Goal: Information Seeking & Learning: Find contact information

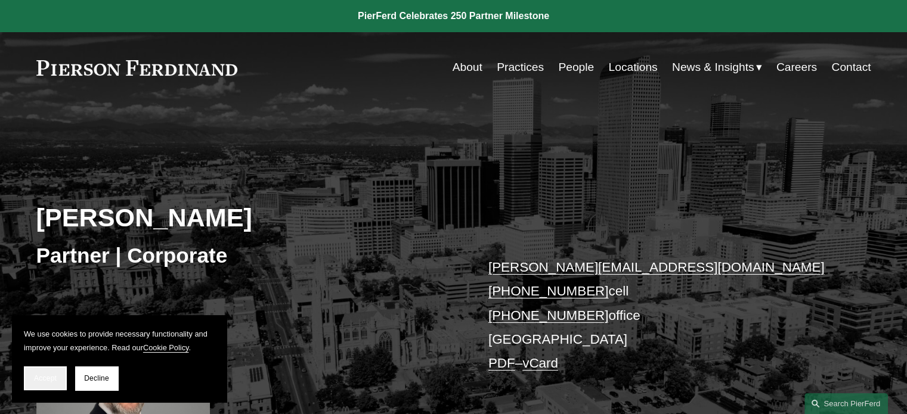
click at [54, 381] on span "Accept" at bounding box center [45, 379] width 23 height 8
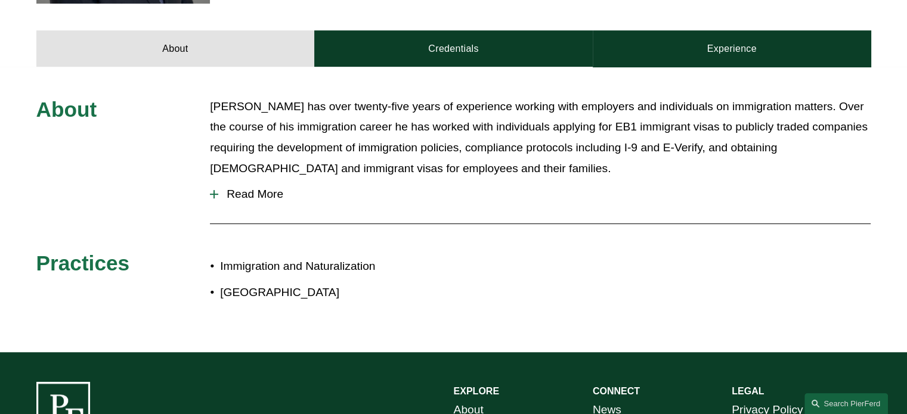
scroll to position [493, 0]
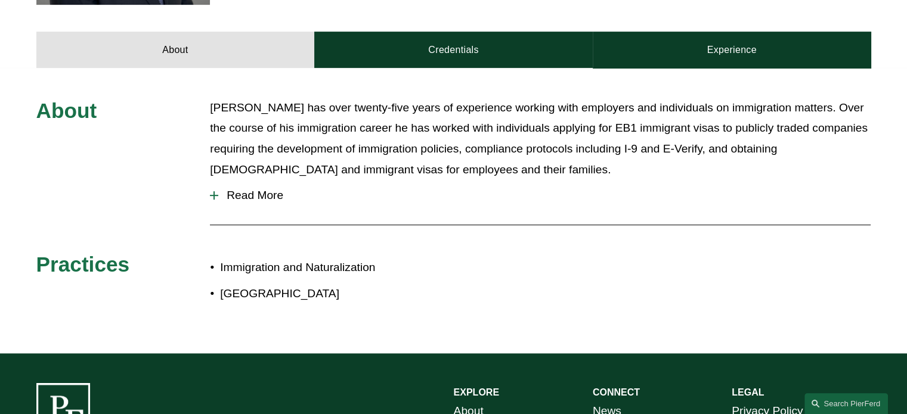
click at [243, 201] on span "Read More" at bounding box center [544, 195] width 652 height 13
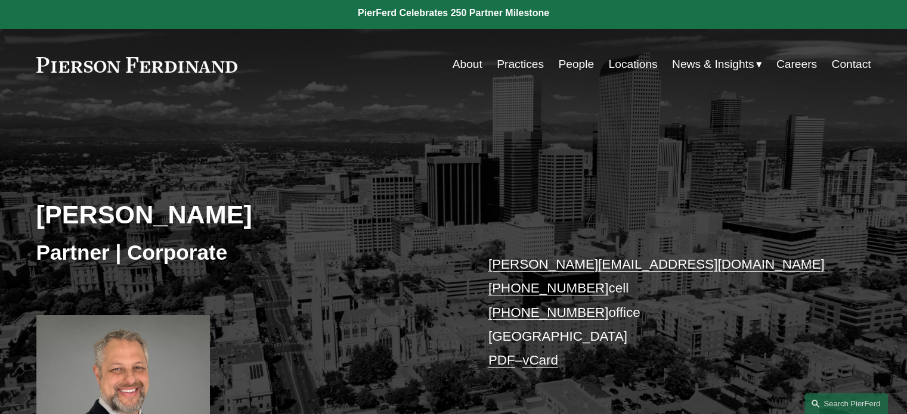
scroll to position [0, 0]
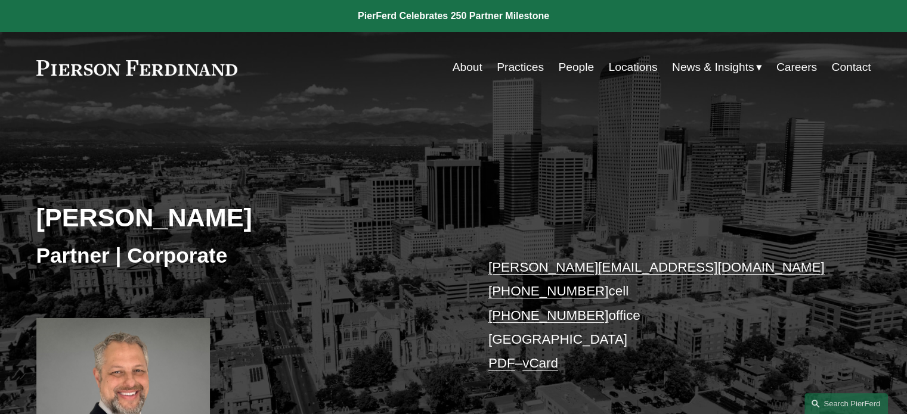
click at [633, 61] on link "Locations" at bounding box center [632, 67] width 49 height 23
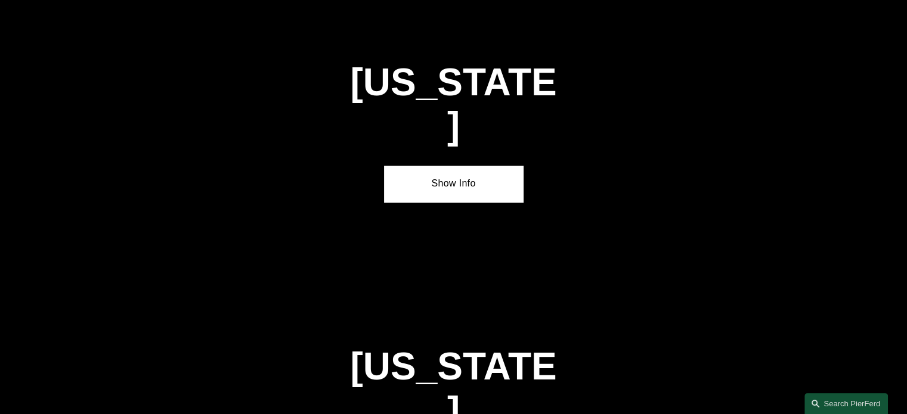
scroll to position [1789, 0]
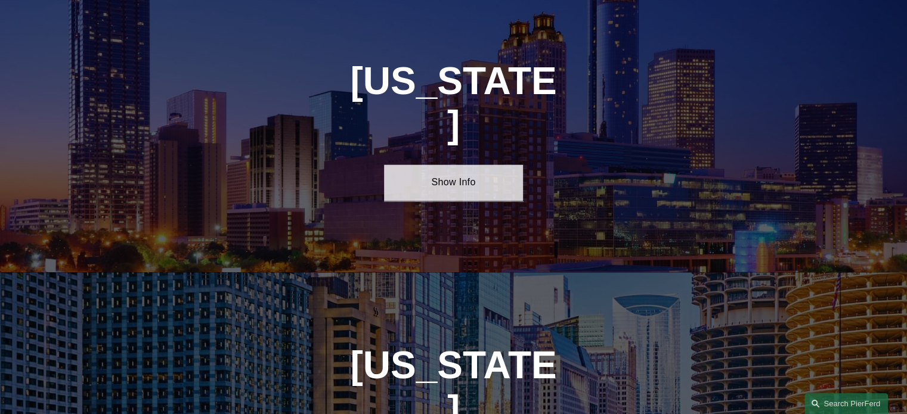
click at [463, 165] on link "Show Info" at bounding box center [453, 183] width 139 height 36
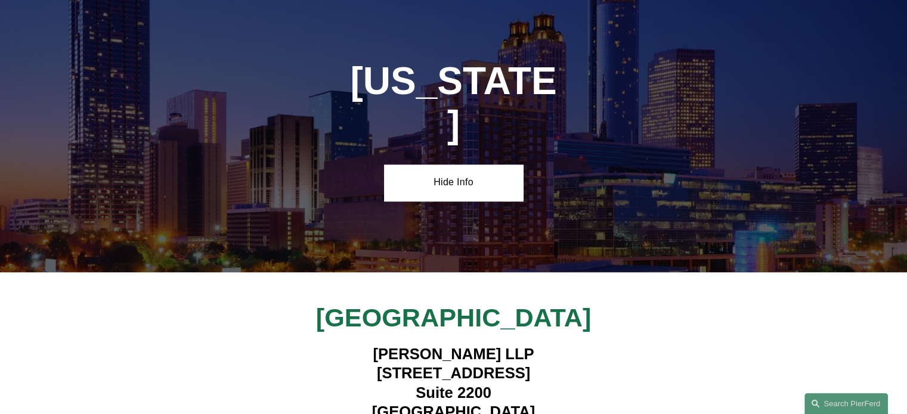
scroll to position [1968, 0]
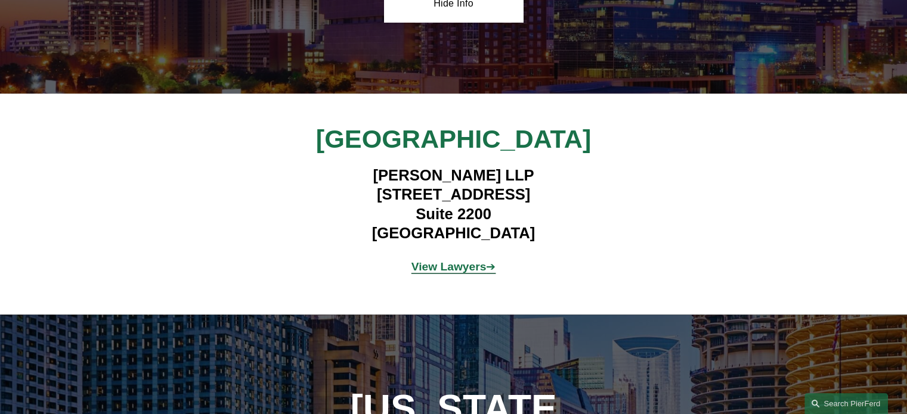
click at [452, 261] on strong "View Lawyers" at bounding box center [448, 267] width 75 height 13
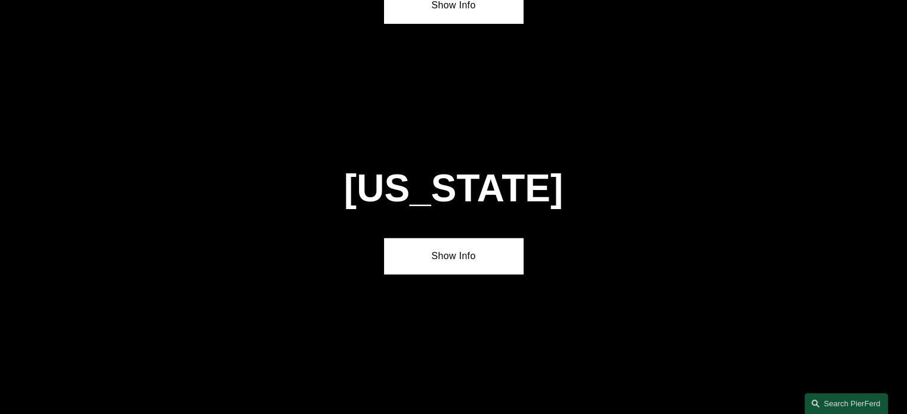
scroll to position [3399, 0]
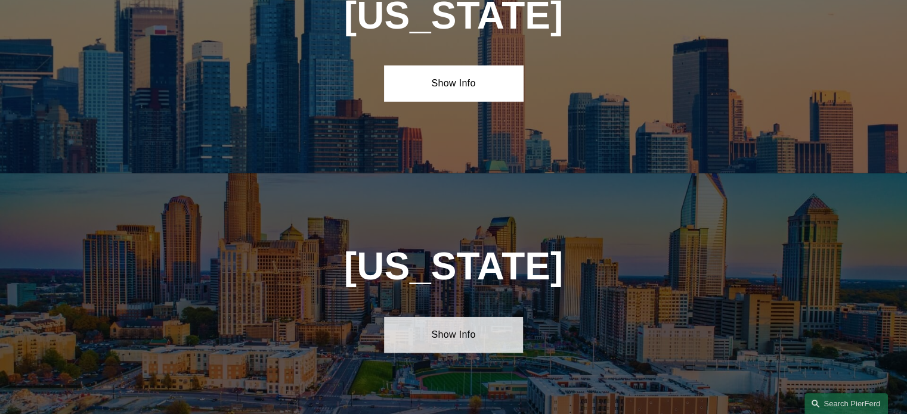
click at [465, 317] on link "Show Info" at bounding box center [453, 335] width 139 height 36
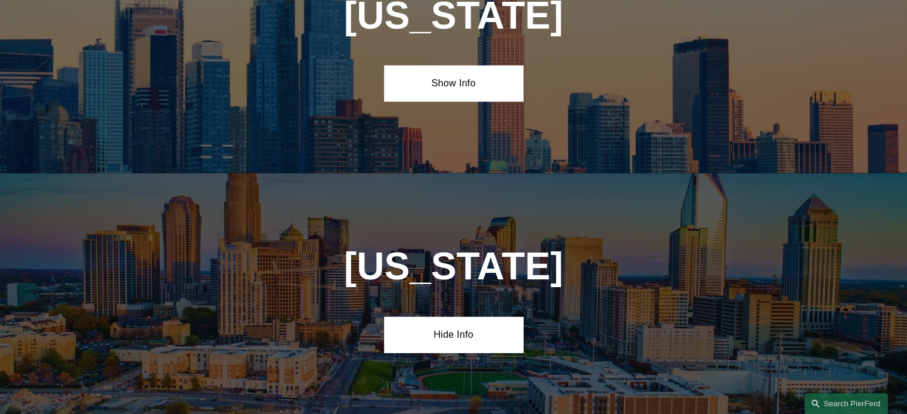
scroll to position [3757, 0]
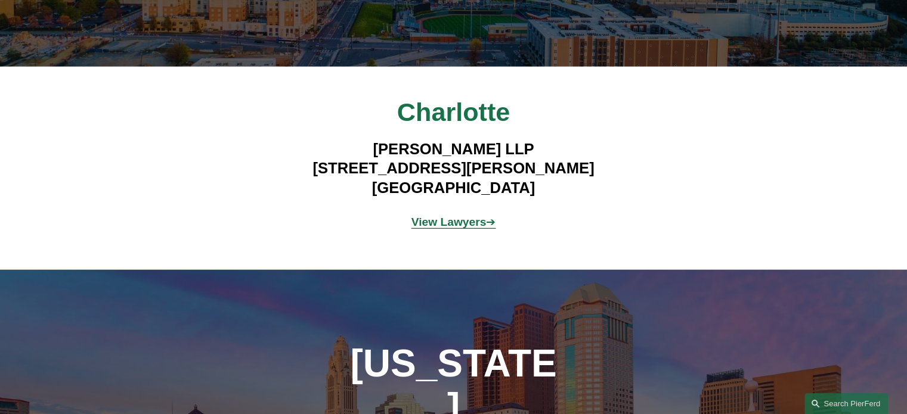
click at [454, 216] on strong "View Lawyers" at bounding box center [448, 222] width 75 height 13
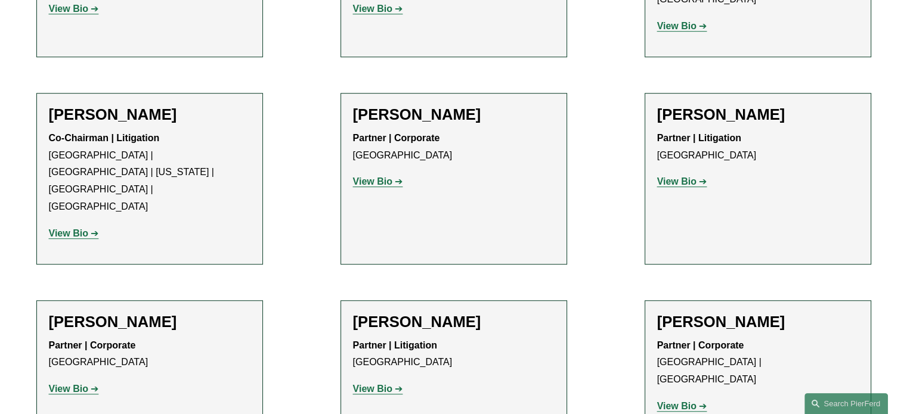
scroll to position [716, 0]
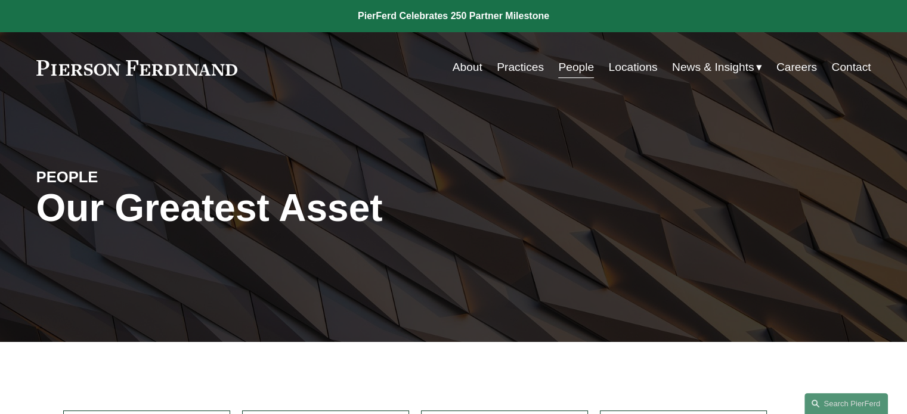
click at [525, 68] on link "Practices" at bounding box center [520, 67] width 47 height 23
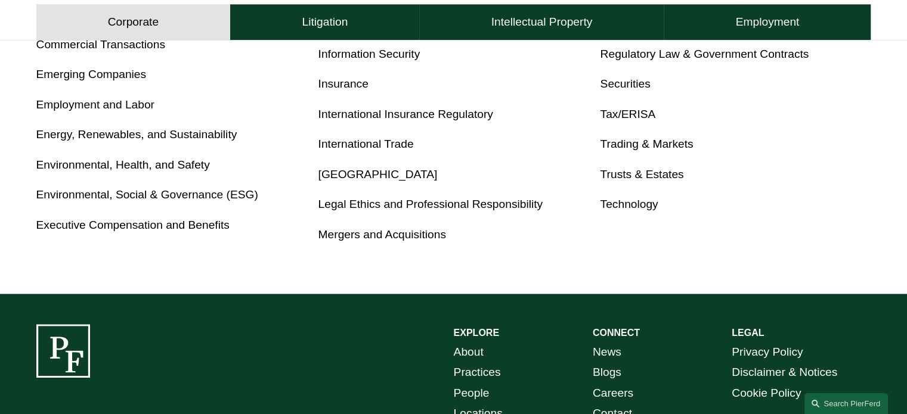
scroll to position [897, 0]
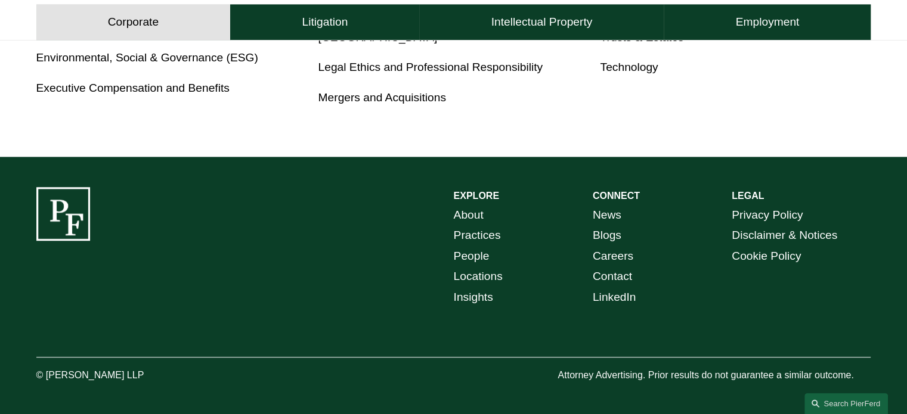
click at [612, 282] on link "Contact" at bounding box center [612, 277] width 39 height 21
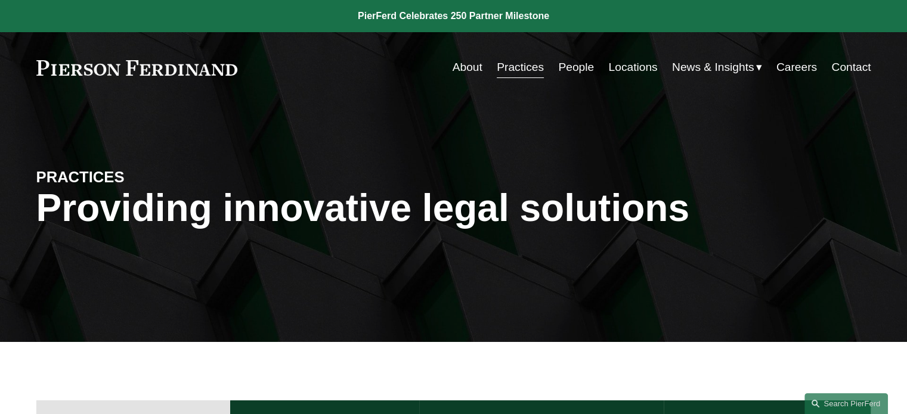
click at [533, 76] on link "Practices" at bounding box center [520, 67] width 47 height 23
click at [573, 71] on link "People" at bounding box center [576, 67] width 36 height 23
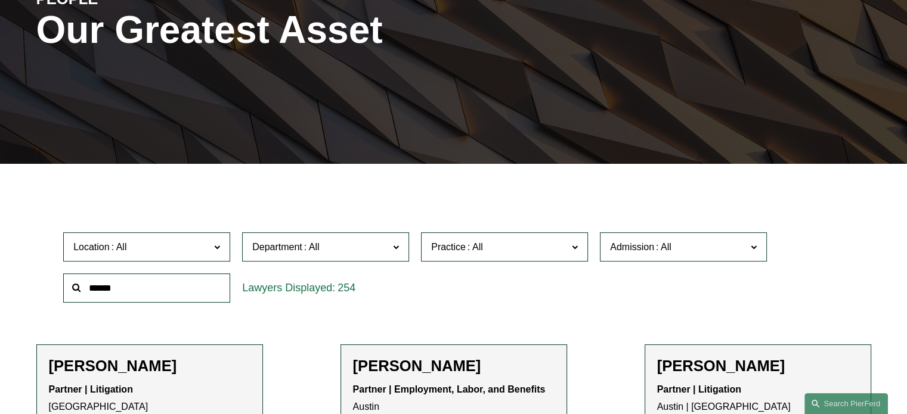
scroll to position [179, 0]
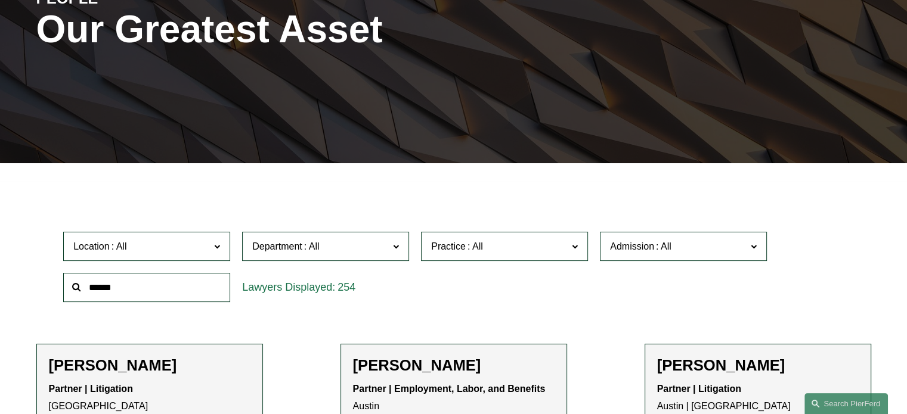
click at [365, 252] on span "Department" at bounding box center [320, 247] width 137 height 16
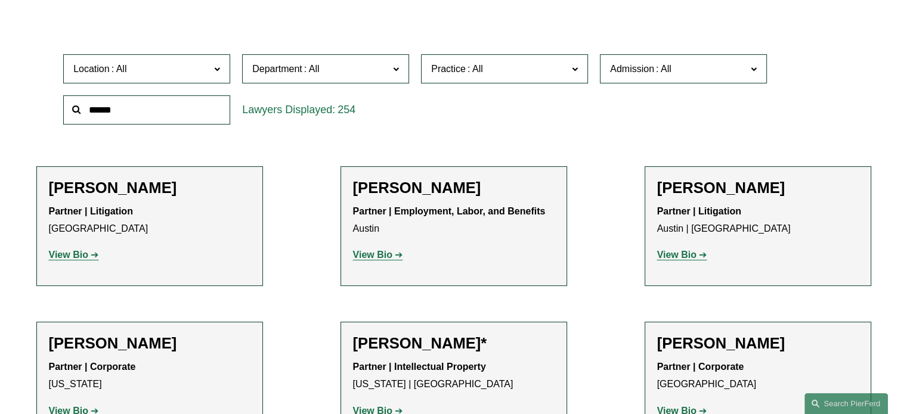
scroll to position [358, 0]
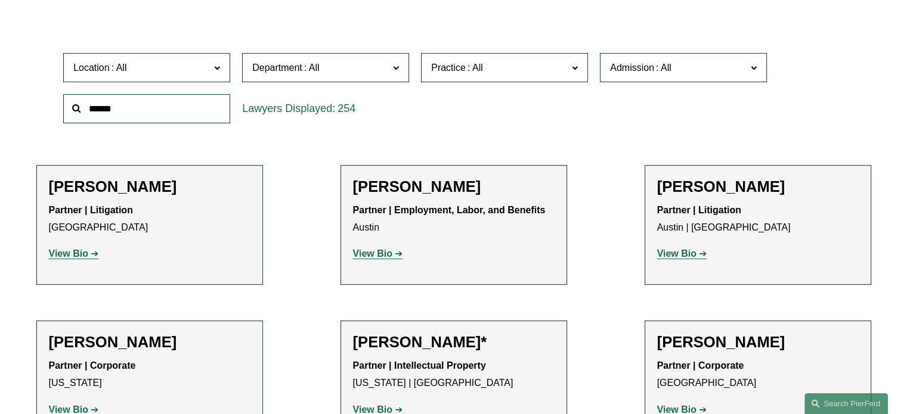
click at [212, 76] on label "Location" at bounding box center [146, 67] width 167 height 29
click at [0, 0] on link "Atlanta" at bounding box center [0, 0] width 0 height 0
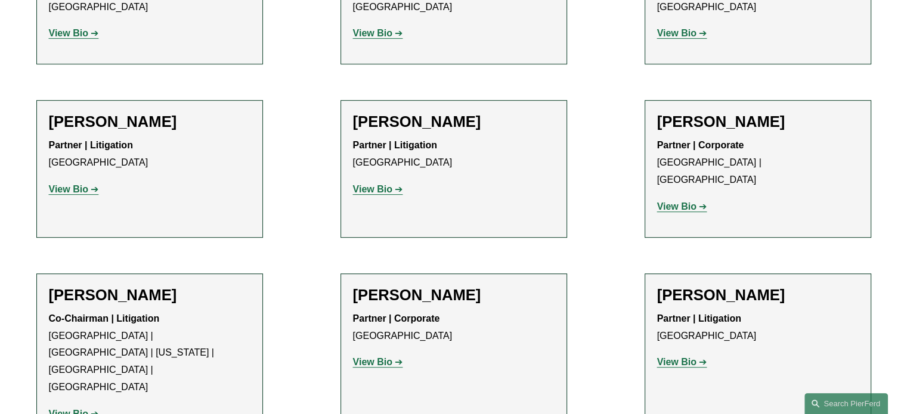
scroll to position [400, 0]
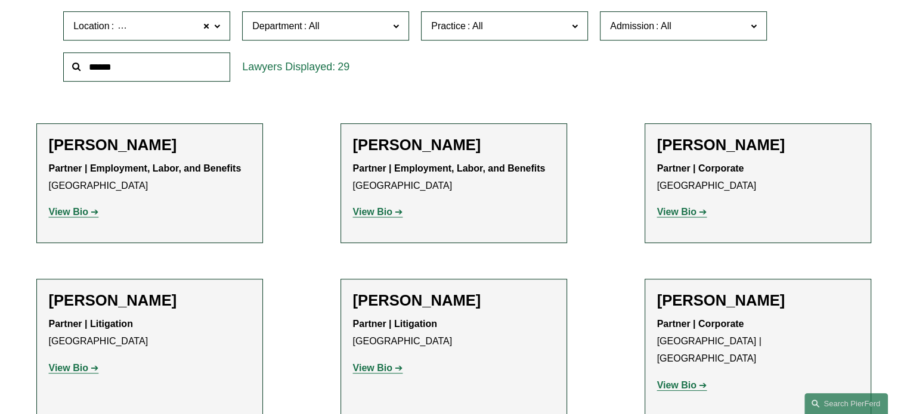
click at [377, 38] on label "Department" at bounding box center [325, 25] width 167 height 29
click at [0, 0] on link "Employment, Labor, and Benefits" at bounding box center [0, 0] width 0 height 0
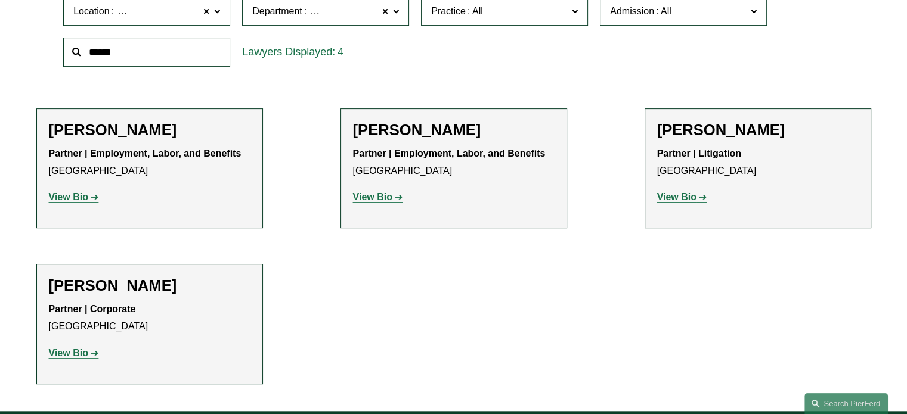
scroll to position [400, 0]
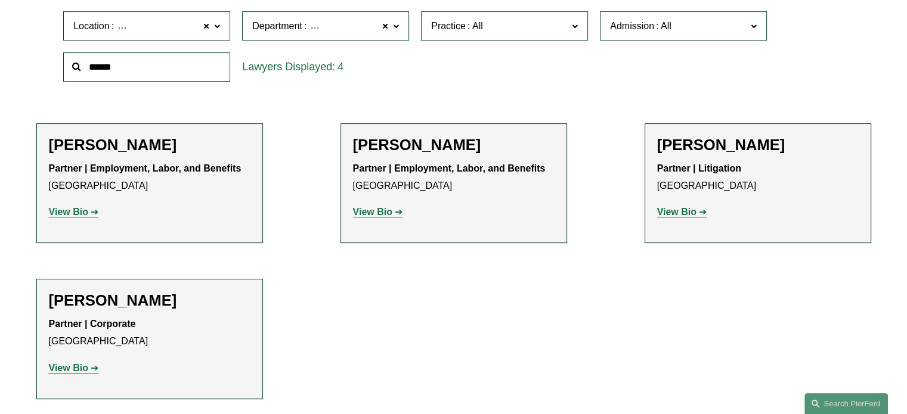
click at [361, 27] on span "Employment, Labor, and Benefits" at bounding box center [378, 26] width 141 height 16
click at [488, 74] on div "Location Atlanta Atlanta All Atlanta Austin Boston Charlotte Chicago Cincinnati…" at bounding box center [453, 46] width 793 height 82
click at [354, 21] on span "Employment, Labor, and Benefits" at bounding box center [378, 26] width 141 height 16
click at [469, 31] on span at bounding box center [475, 26] width 19 height 10
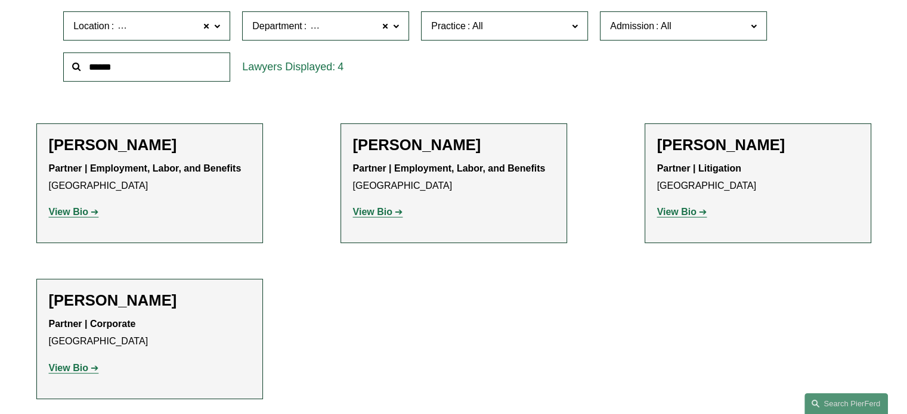
click at [0, 0] on link "Immigration and Naturalization" at bounding box center [0, 0] width 0 height 0
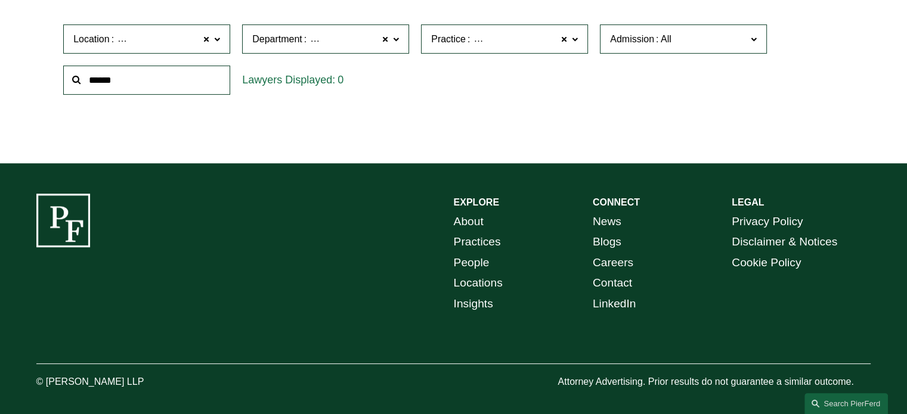
scroll to position [394, 0]
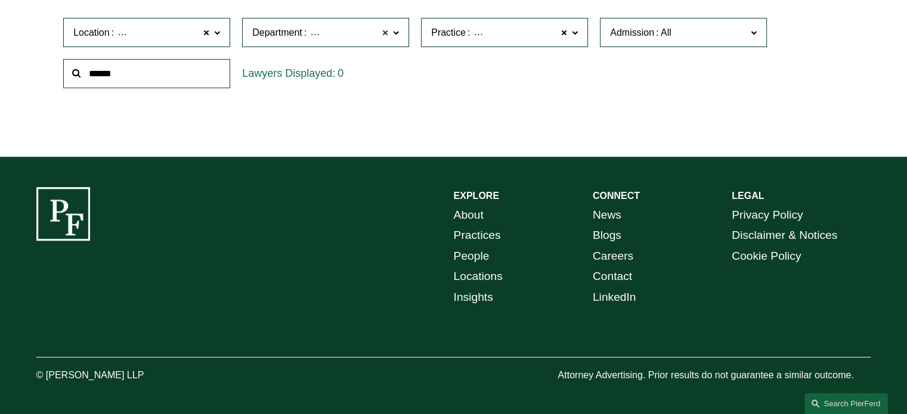
click at [386, 31] on span at bounding box center [385, 33] width 7 height 16
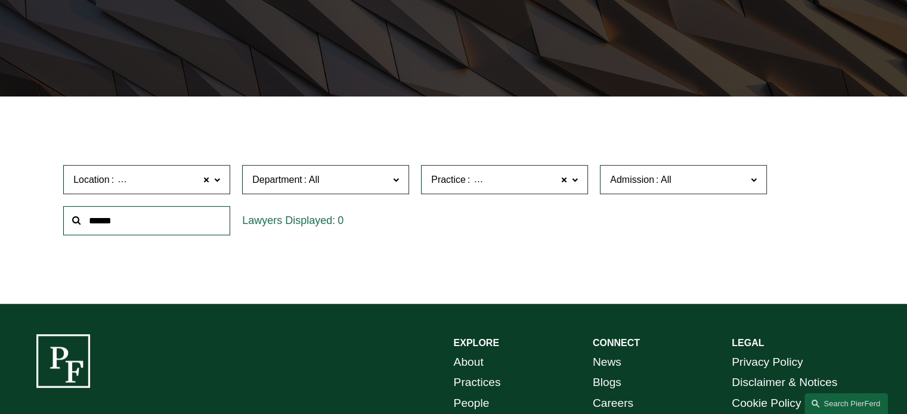
scroll to position [221, 0]
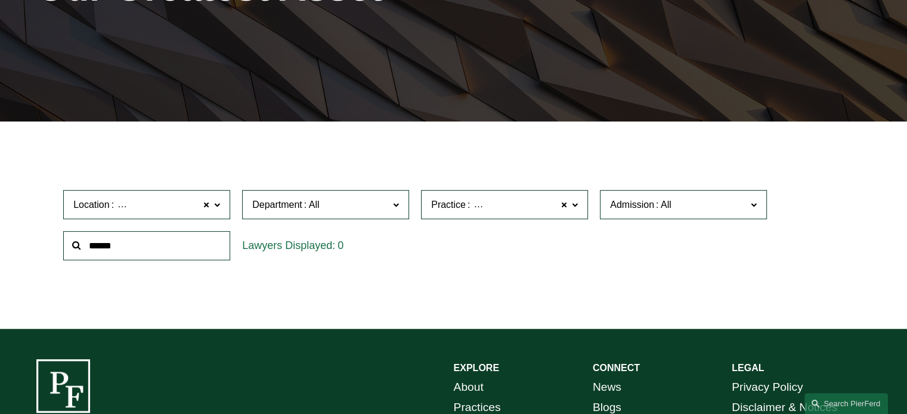
click at [469, 200] on span "Immigration and Naturalization" at bounding box center [533, 205] width 135 height 10
click at [208, 205] on span at bounding box center [206, 205] width 7 height 16
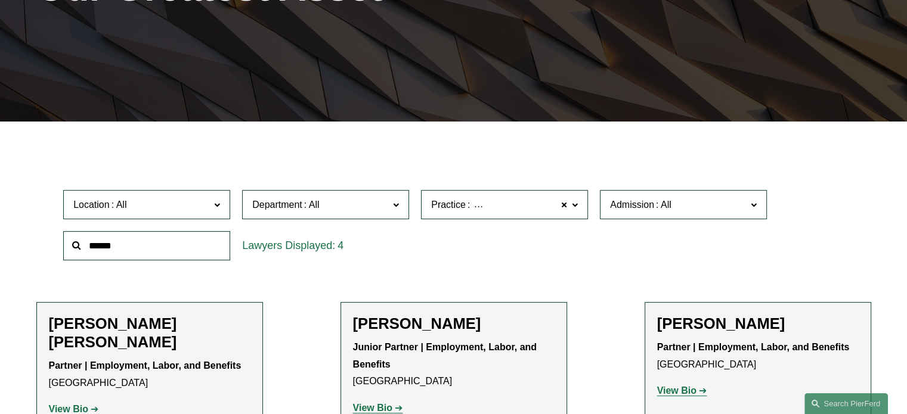
click at [696, 244] on div "Location All Atlanta Austin Boston Charlotte Chicago Cincinnati Cleveland Colum…" at bounding box center [453, 225] width 793 height 82
click at [0, 0] on link "Immigration and Naturalization" at bounding box center [0, 0] width 0 height 0
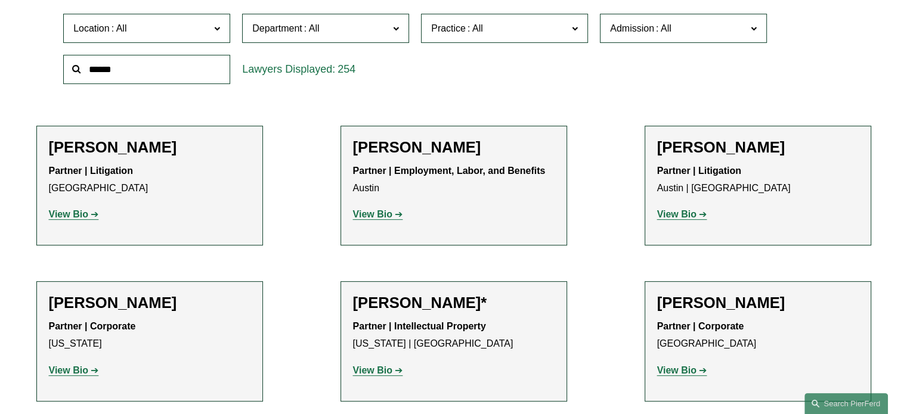
scroll to position [400, 0]
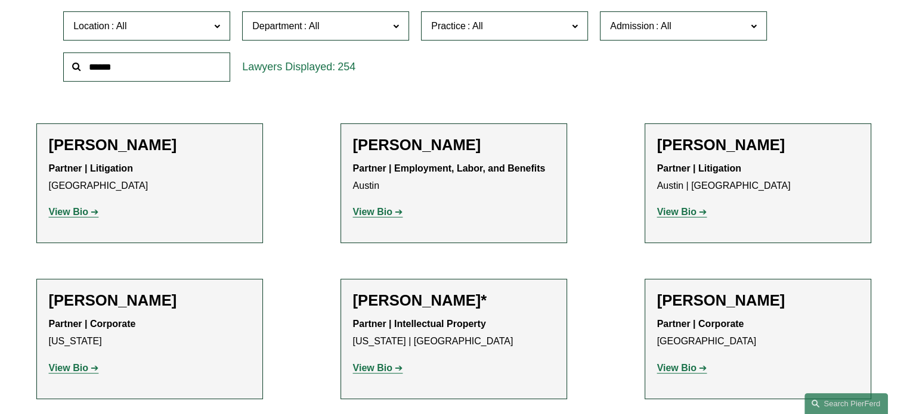
click at [503, 23] on span "Practice" at bounding box center [499, 26] width 137 height 16
click at [0, 0] on link "Immigration and Naturalization" at bounding box center [0, 0] width 0 height 0
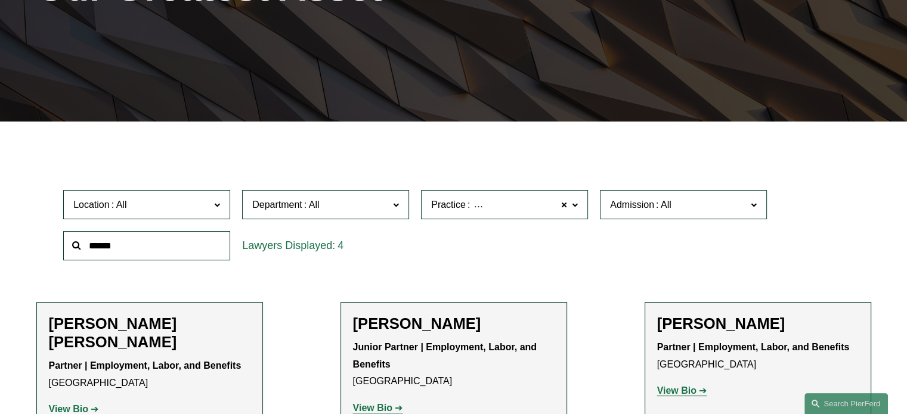
scroll to position [400, 0]
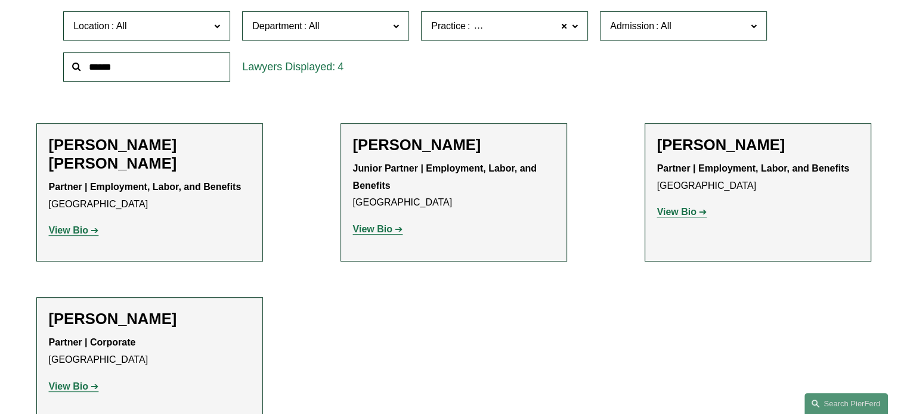
click at [385, 229] on strong "View Bio" at bounding box center [372, 229] width 39 height 10
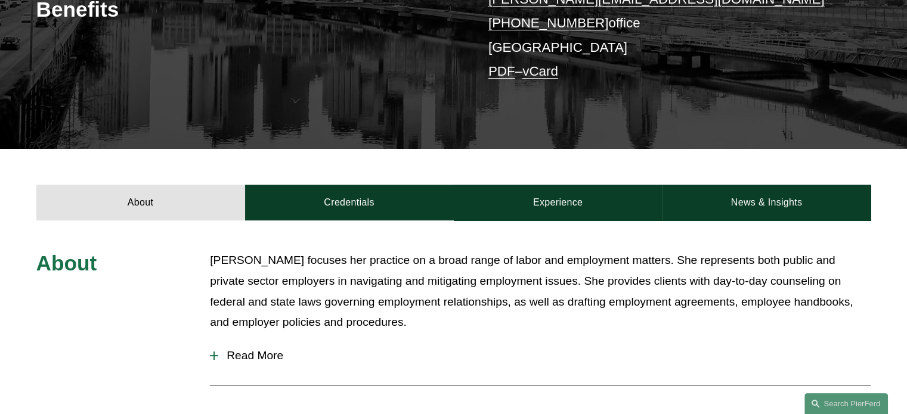
scroll to position [179, 0]
